Goal: Transaction & Acquisition: Purchase product/service

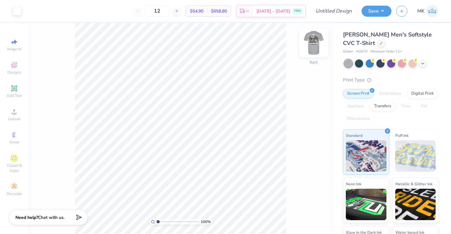
click at [317, 41] on img at bounding box center [313, 42] width 25 height 25
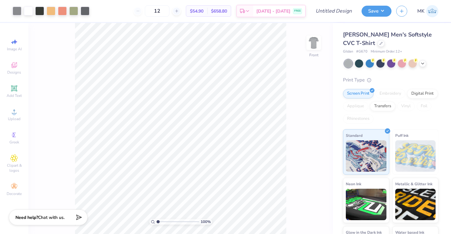
click at [317, 41] on img at bounding box center [313, 43] width 13 height 13
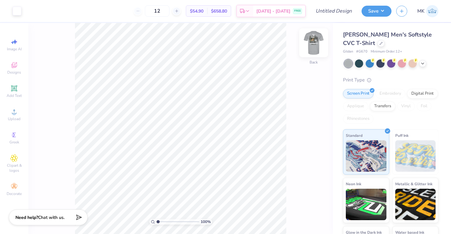
click at [317, 41] on img at bounding box center [313, 42] width 25 height 25
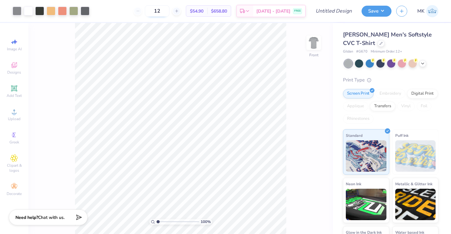
click at [169, 10] on input "12" at bounding box center [157, 10] width 25 height 11
type input "1"
type input "3"
type input "24"
